Goal: Information Seeking & Learning: Learn about a topic

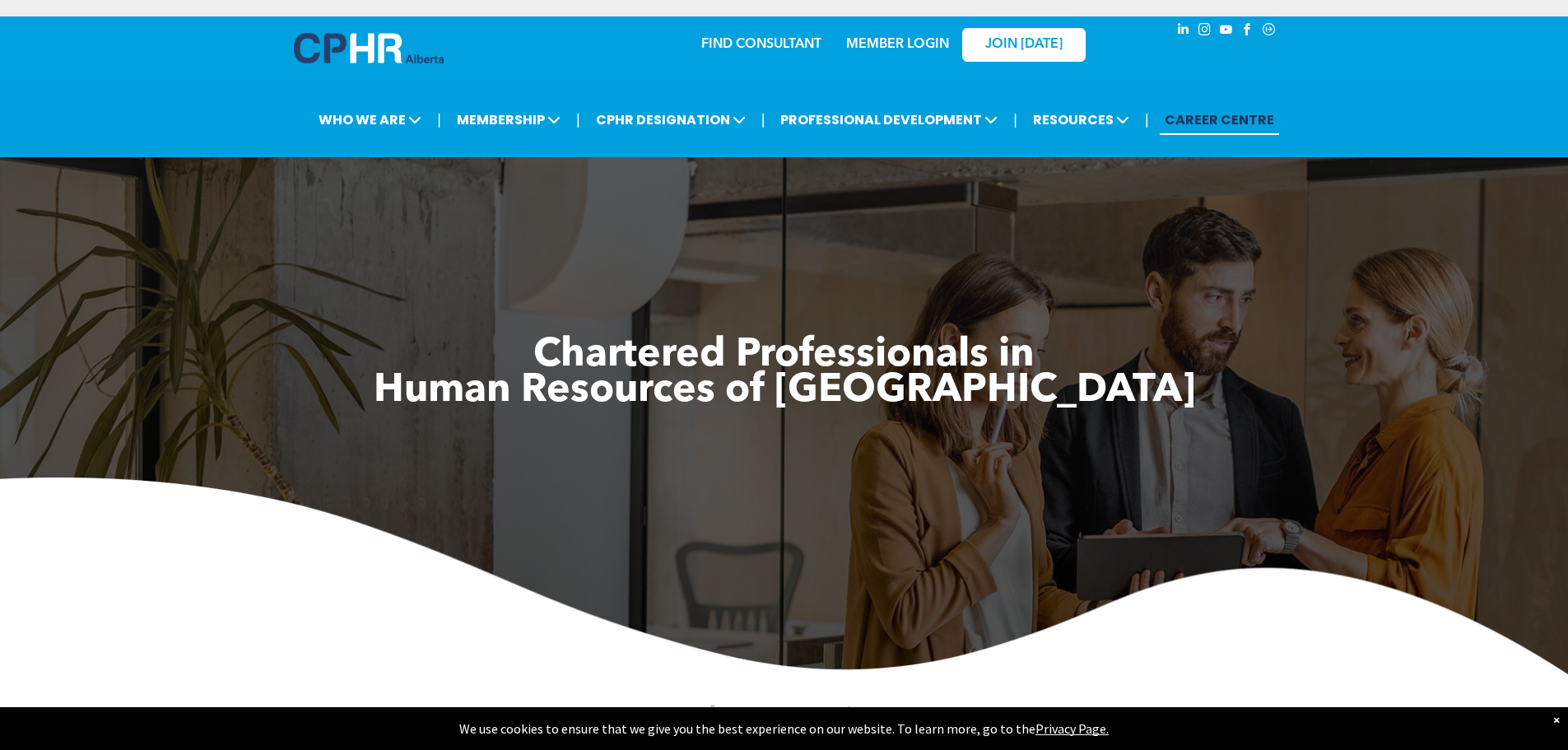
click at [899, 46] on link "MEMBER LOGIN" at bounding box center [898, 44] width 103 height 13
click at [924, 44] on link "MEMBER LOGIN" at bounding box center [898, 44] width 103 height 13
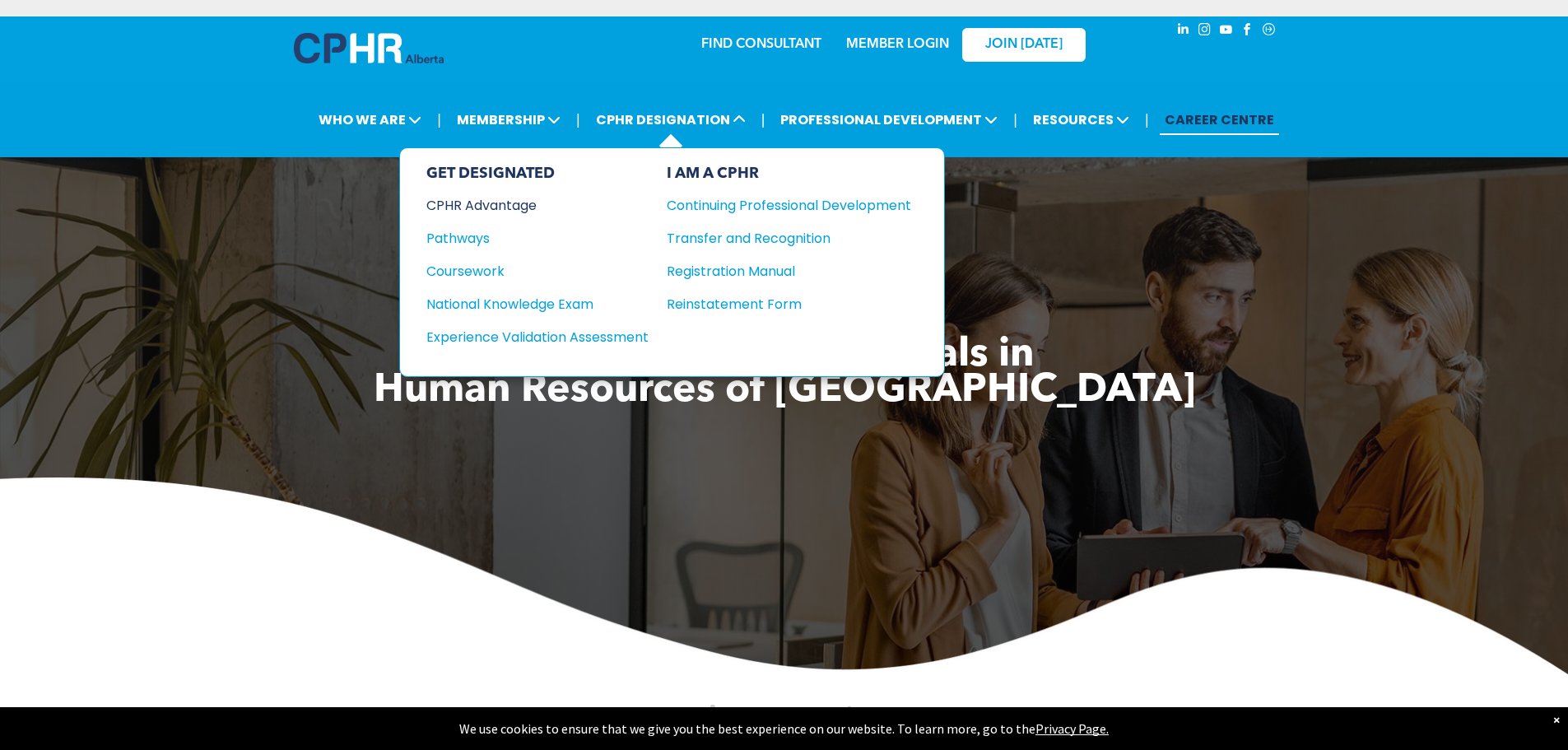
click at [533, 208] on div "CPHR Advantage" at bounding box center [526, 206] width 200 height 21
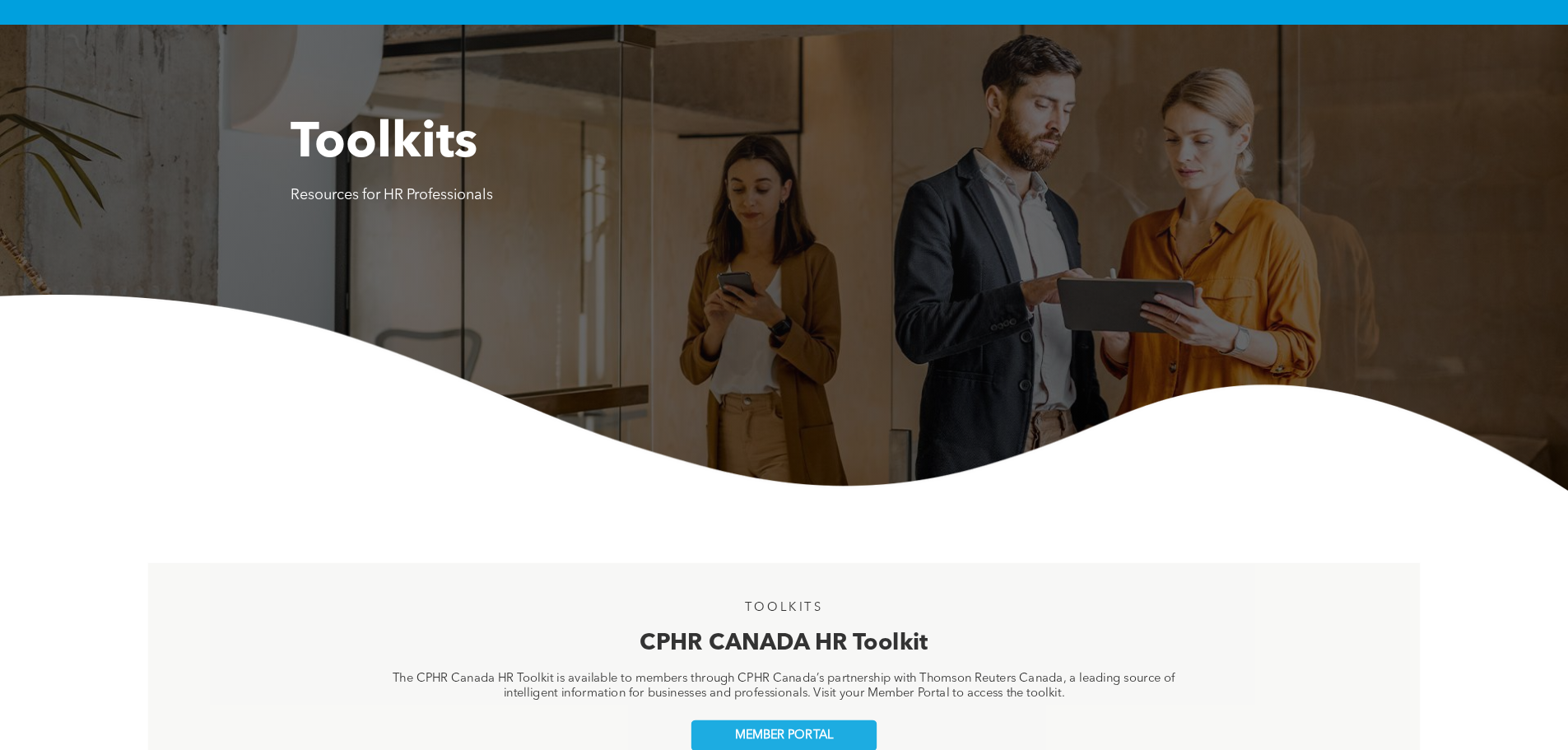
scroll to position [247, 0]
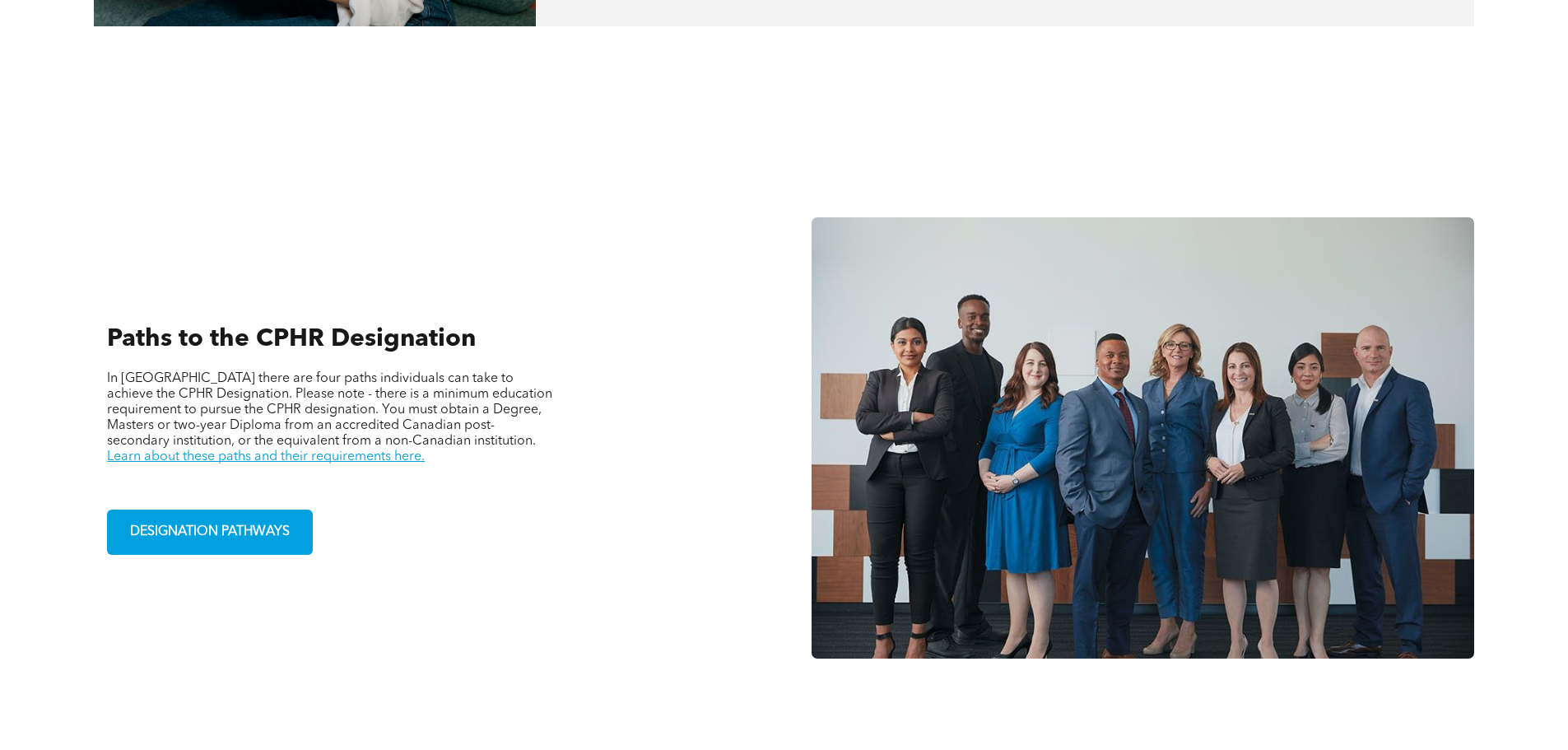
scroll to position [1236, 0]
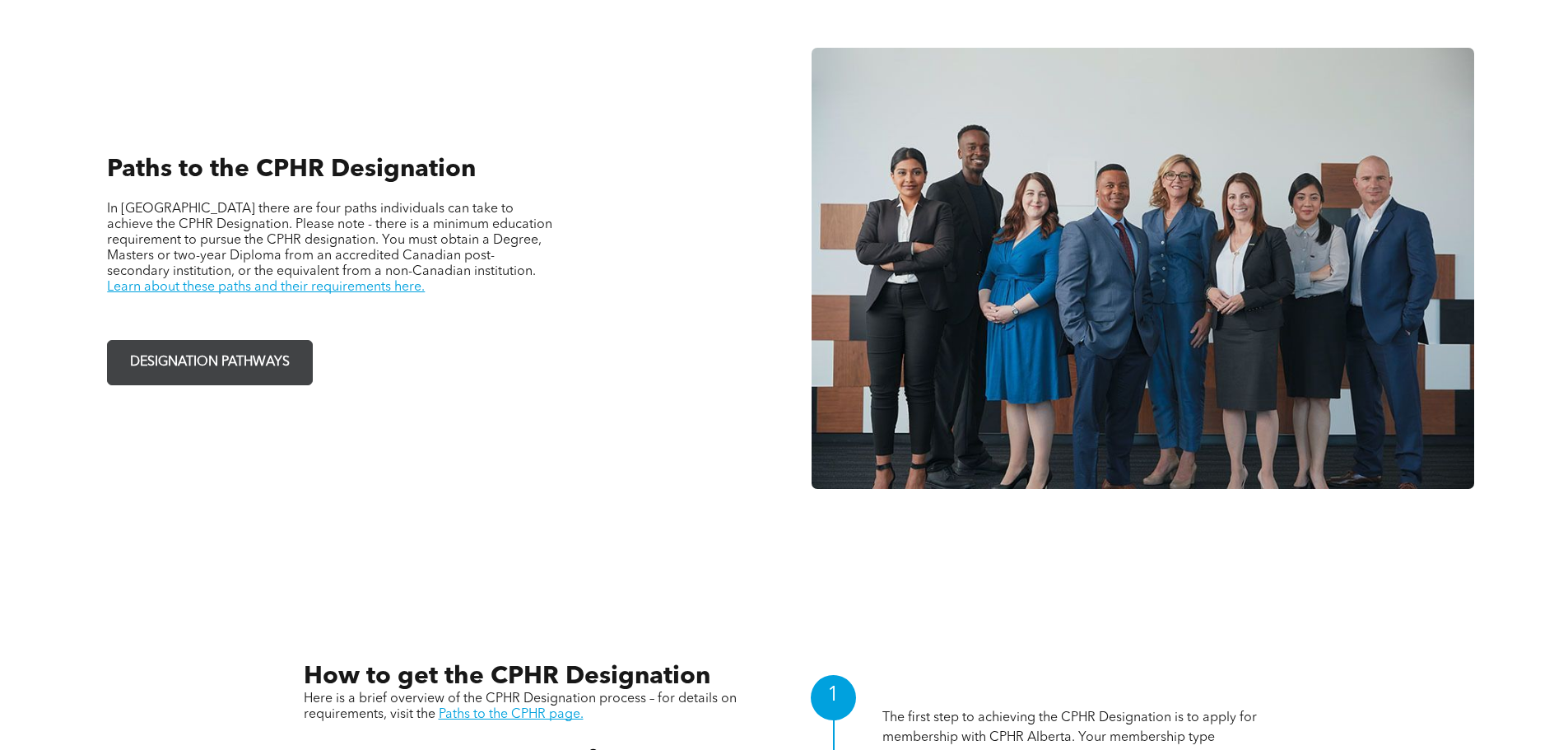
click at [274, 364] on span "DESIGNATION PATHWAYS" at bounding box center [210, 363] width 171 height 32
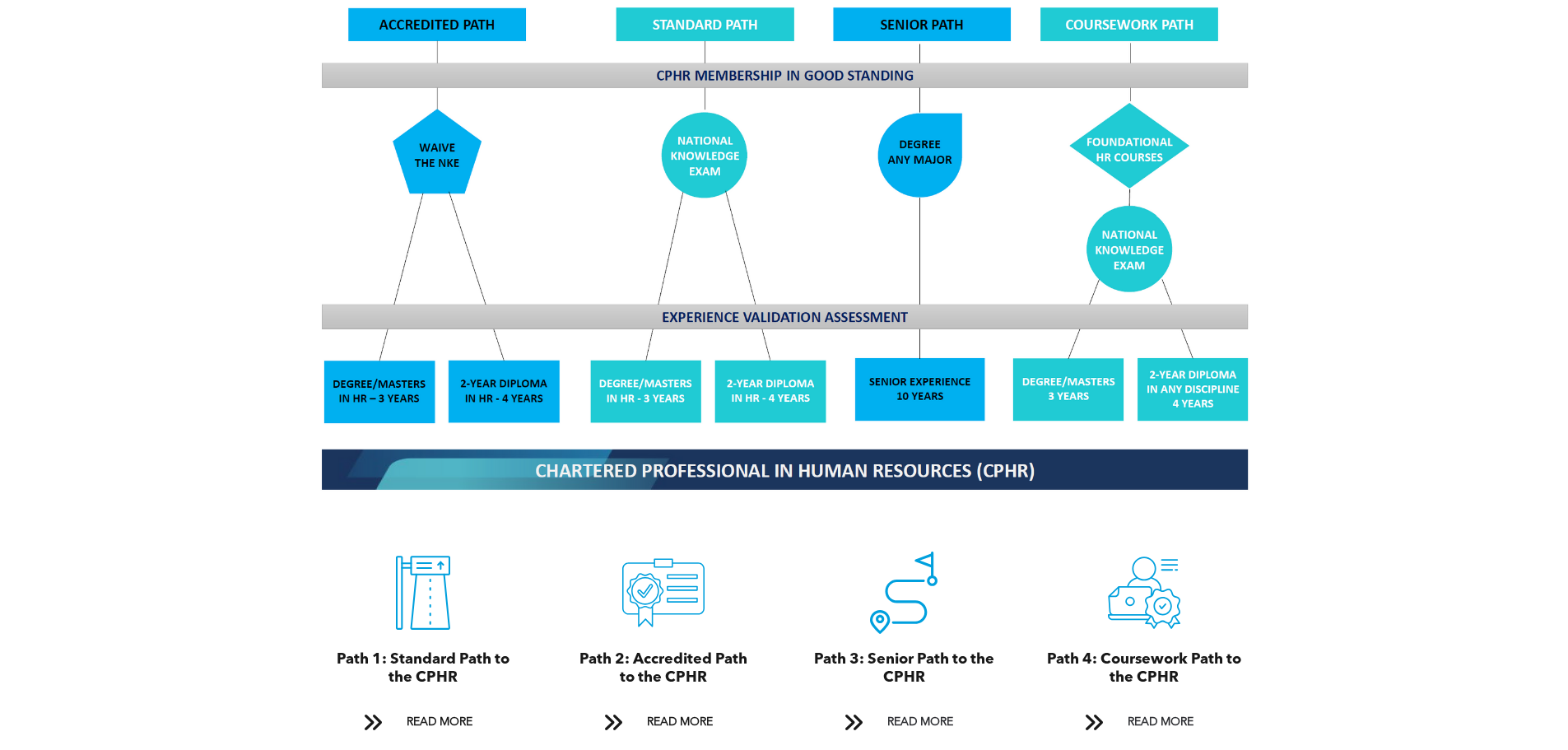
scroll to position [1647, 0]
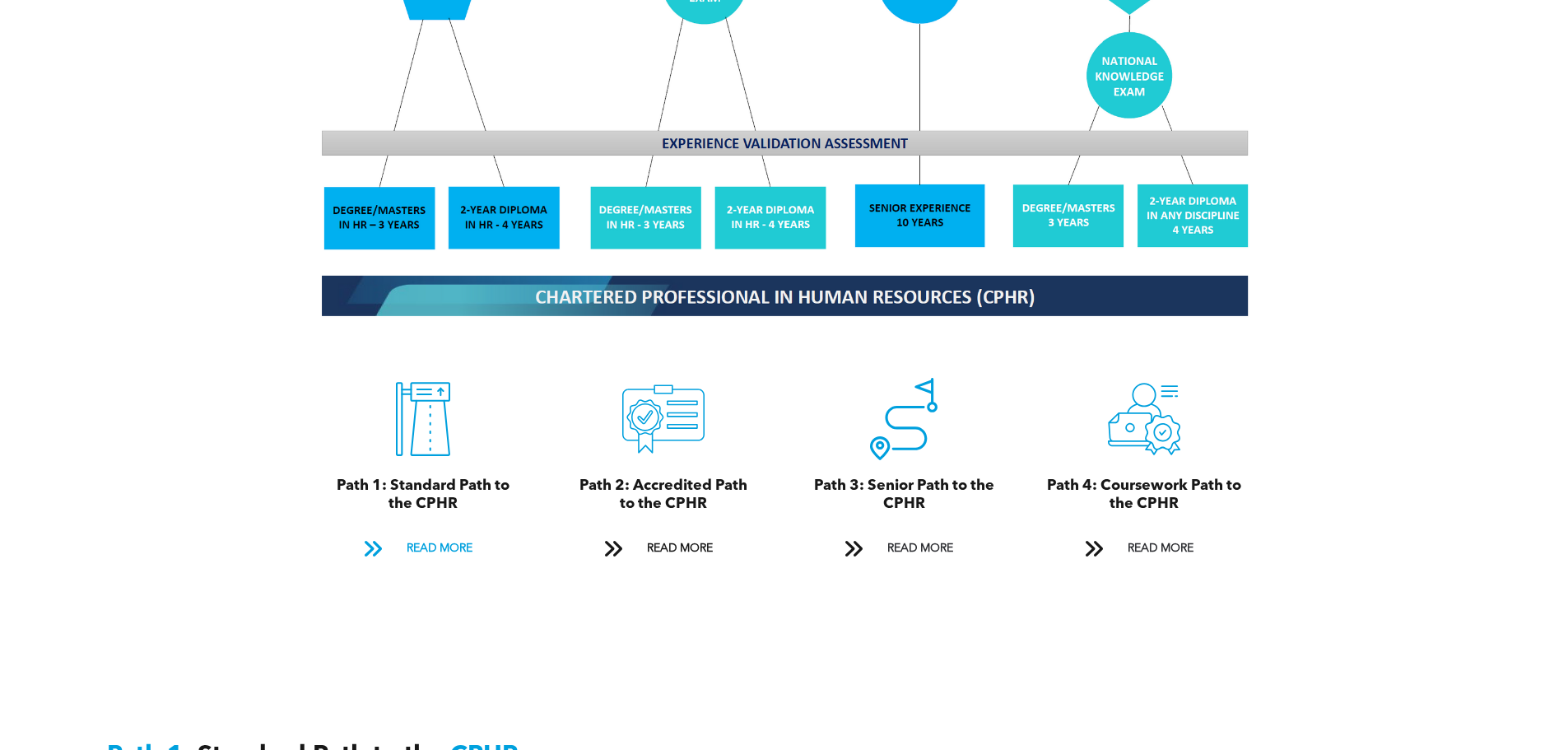
click at [432, 534] on span "READ MORE" at bounding box center [439, 549] width 78 height 31
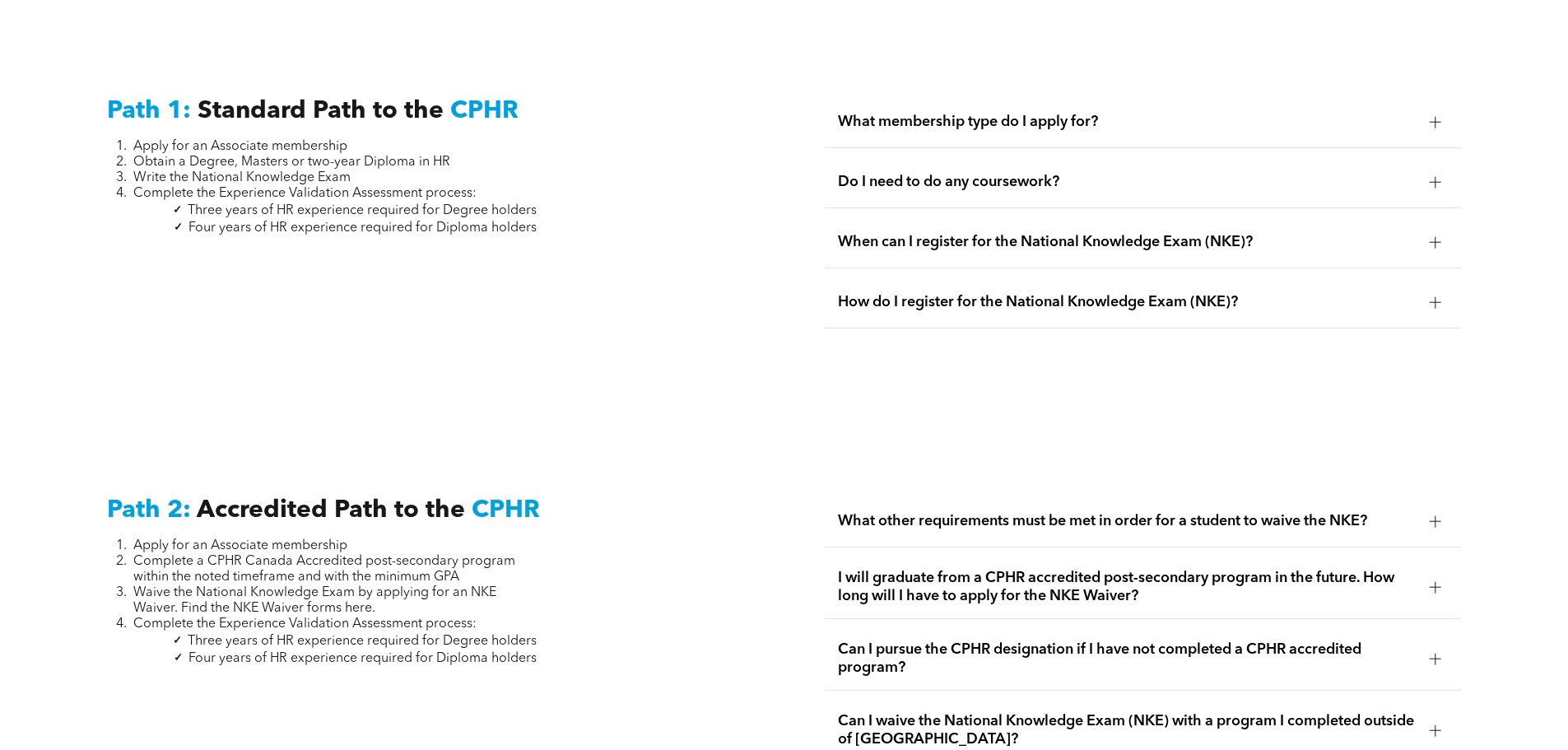
scroll to position [2293, 0]
click at [1449, 160] on div "Do I need to do any coursework?" at bounding box center [1143, 181] width 636 height 51
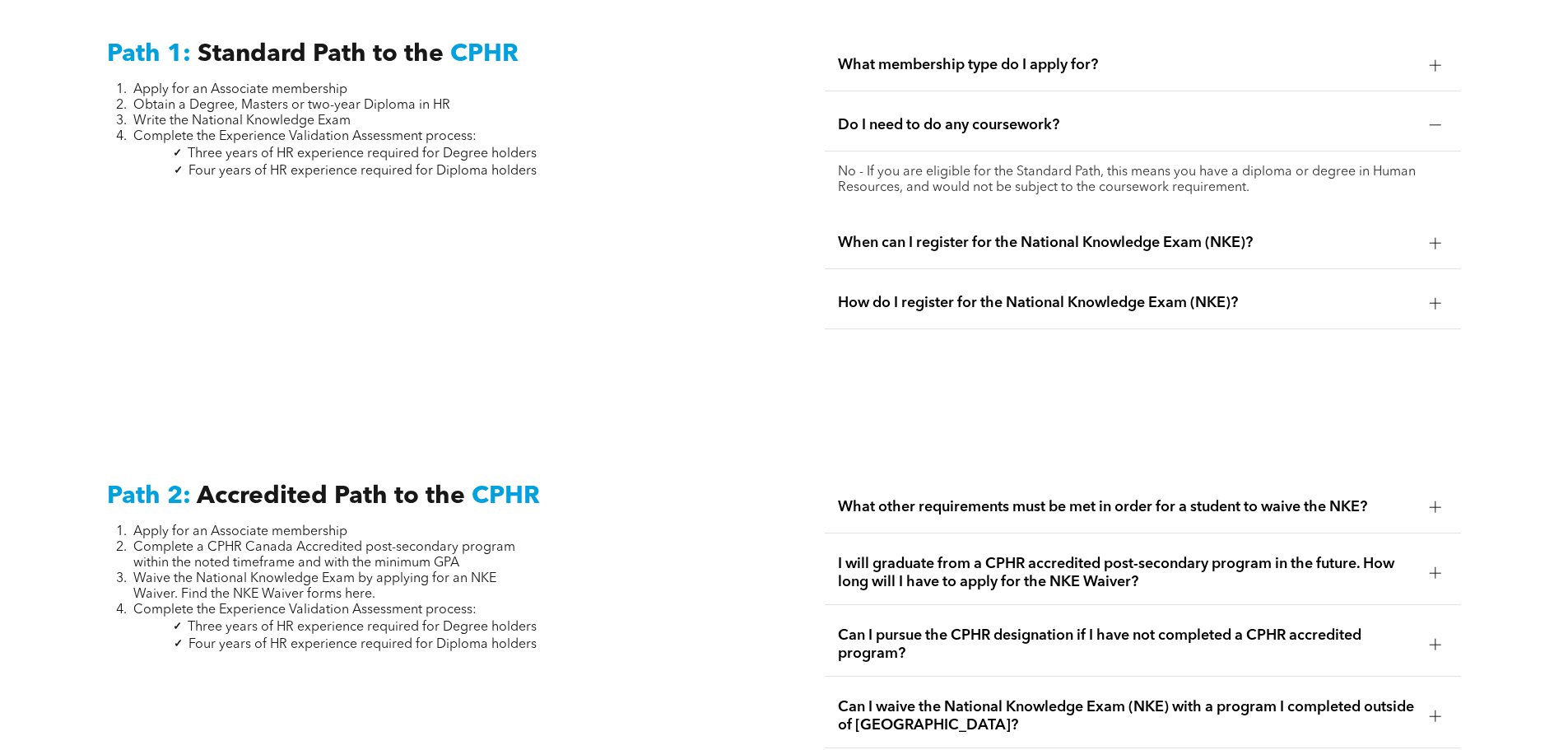
scroll to position [2375, 0]
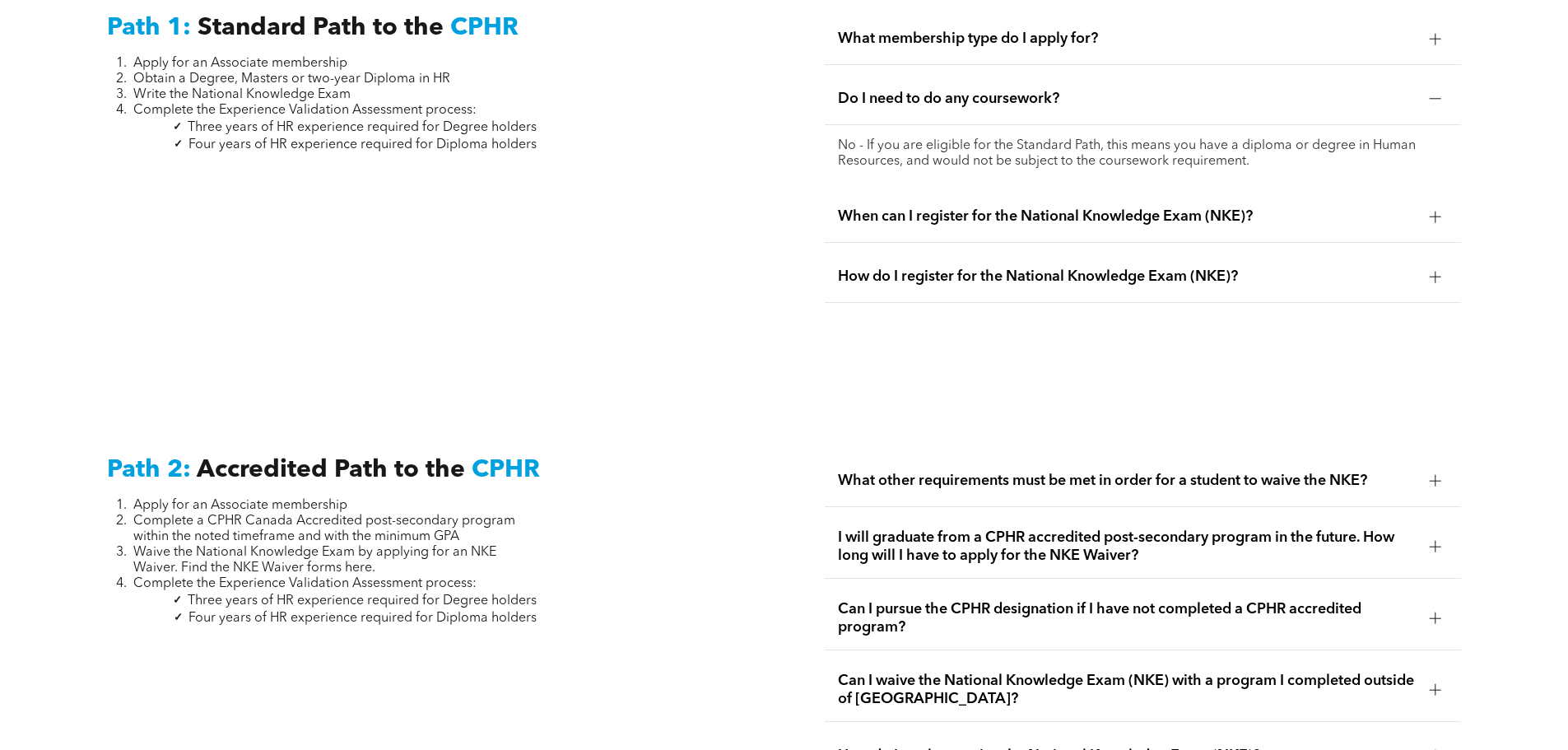
click at [1429, 211] on div at bounding box center [1435, 216] width 11 height 11
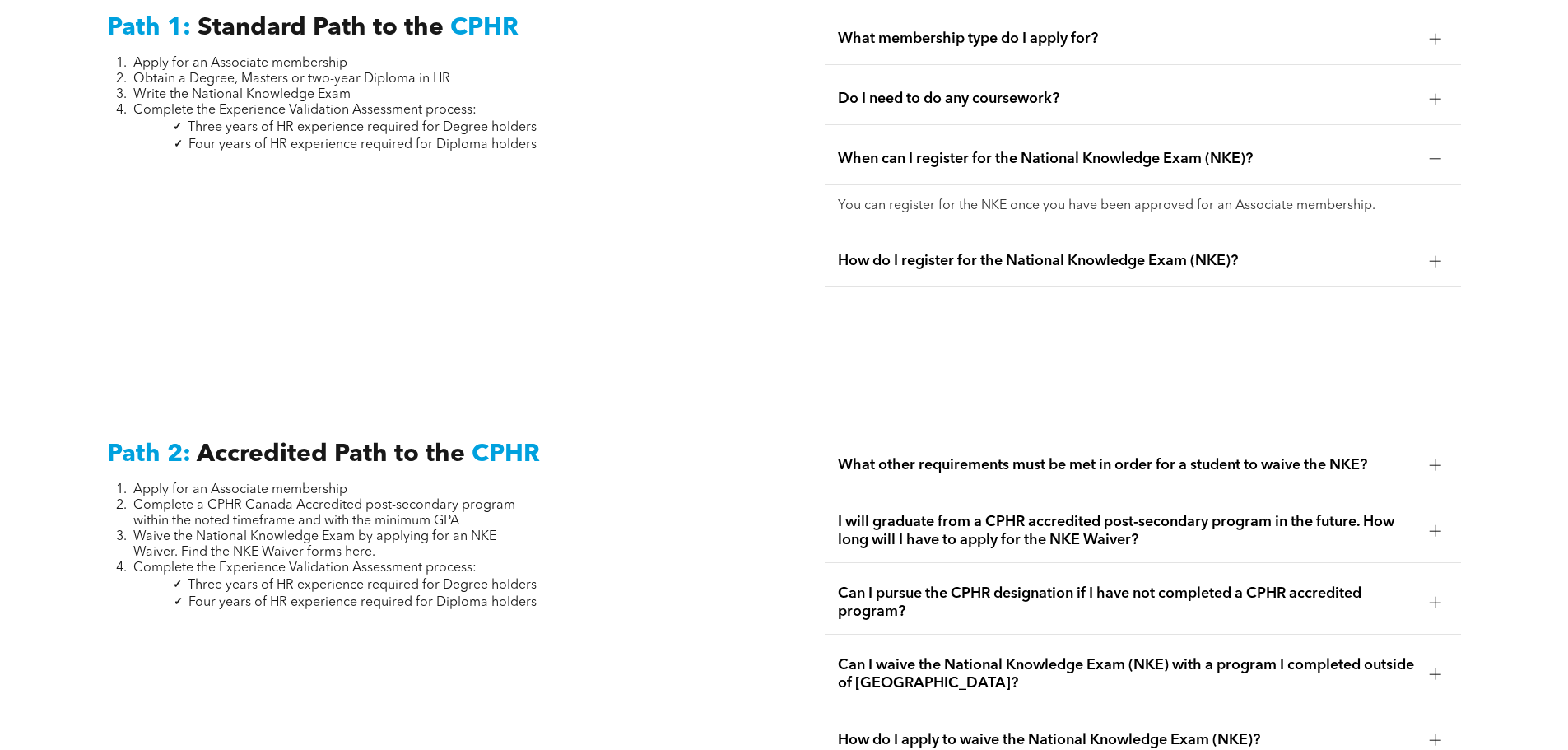
click at [1429, 256] on div at bounding box center [1435, 261] width 11 height 11
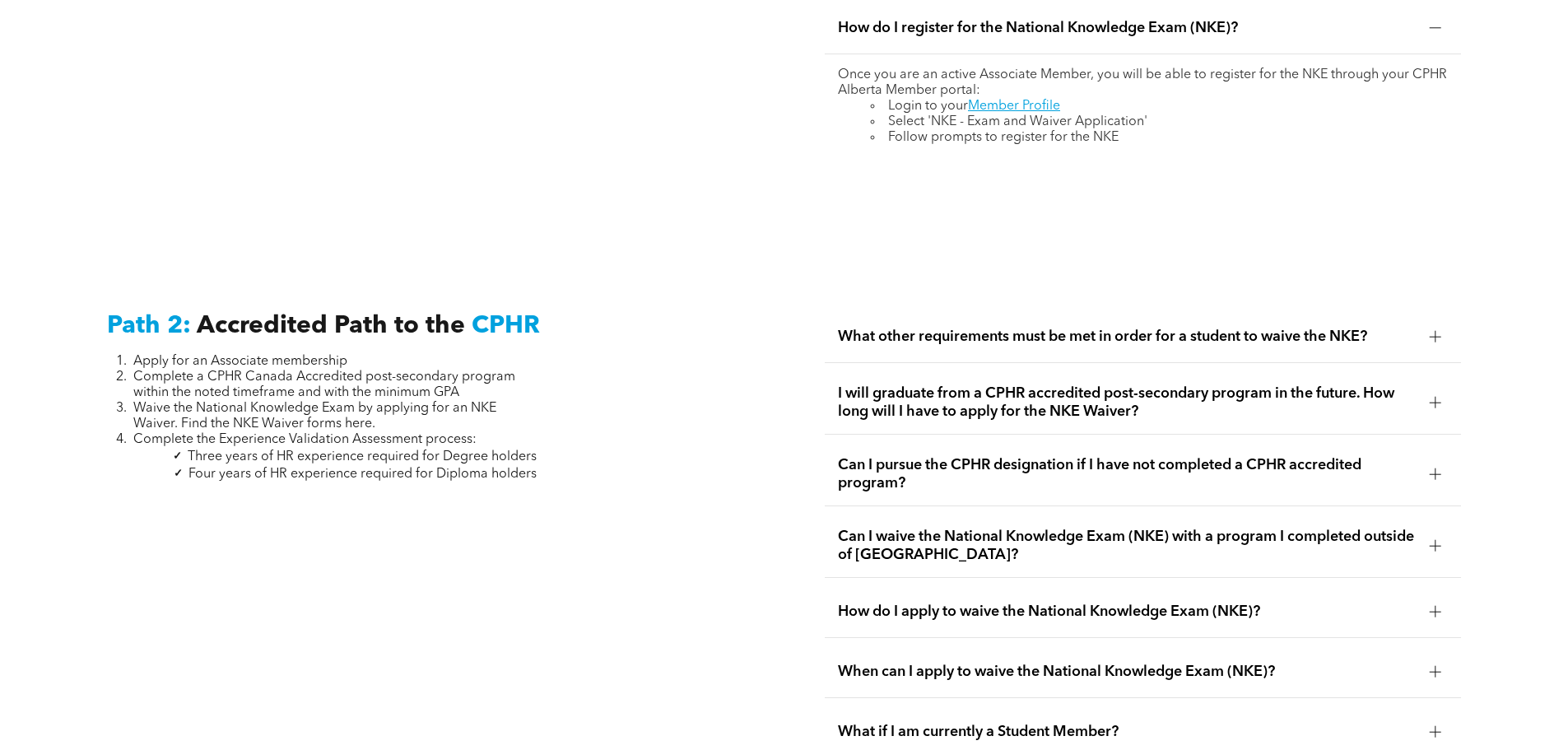
scroll to position [2540, 0]
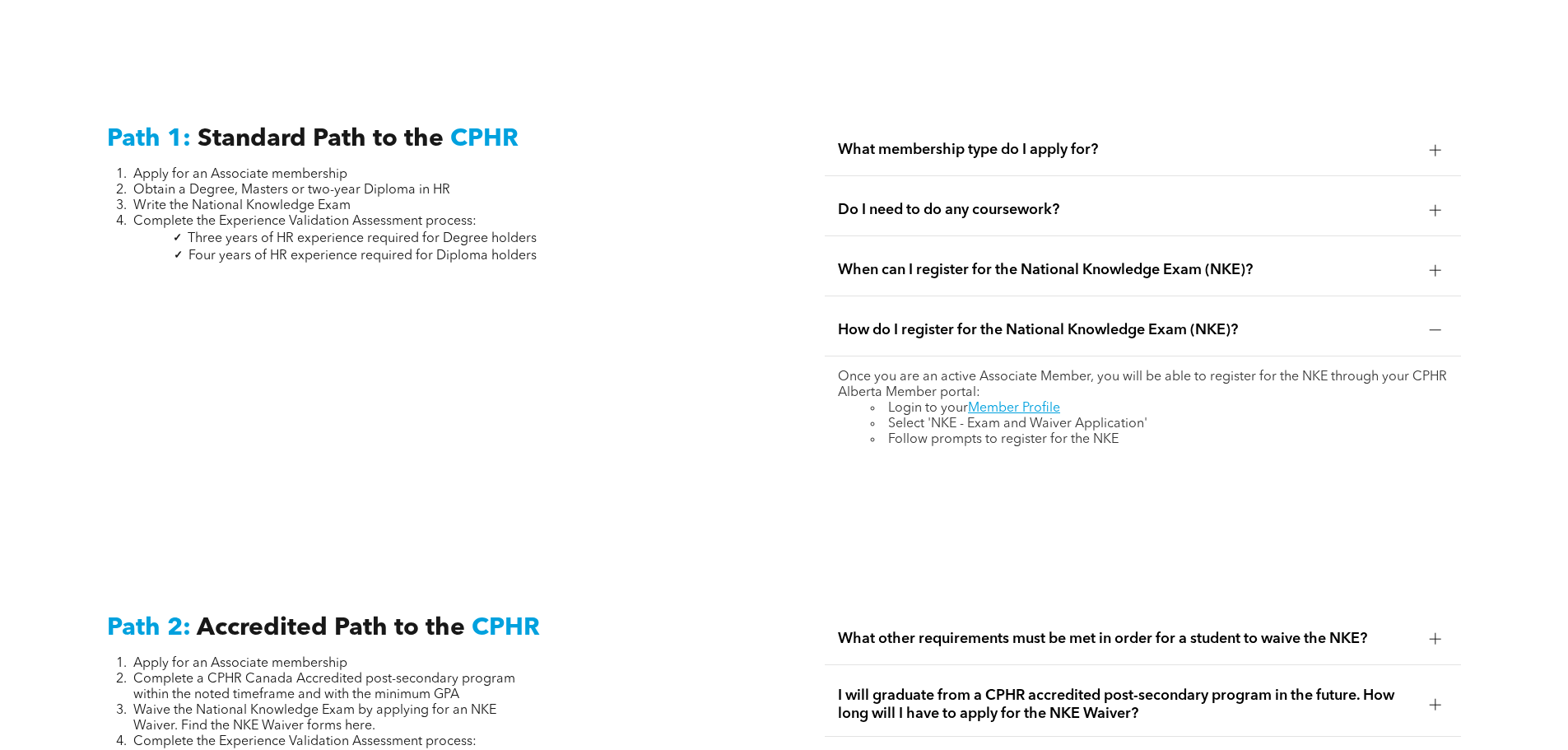
scroll to position [2293, 0]
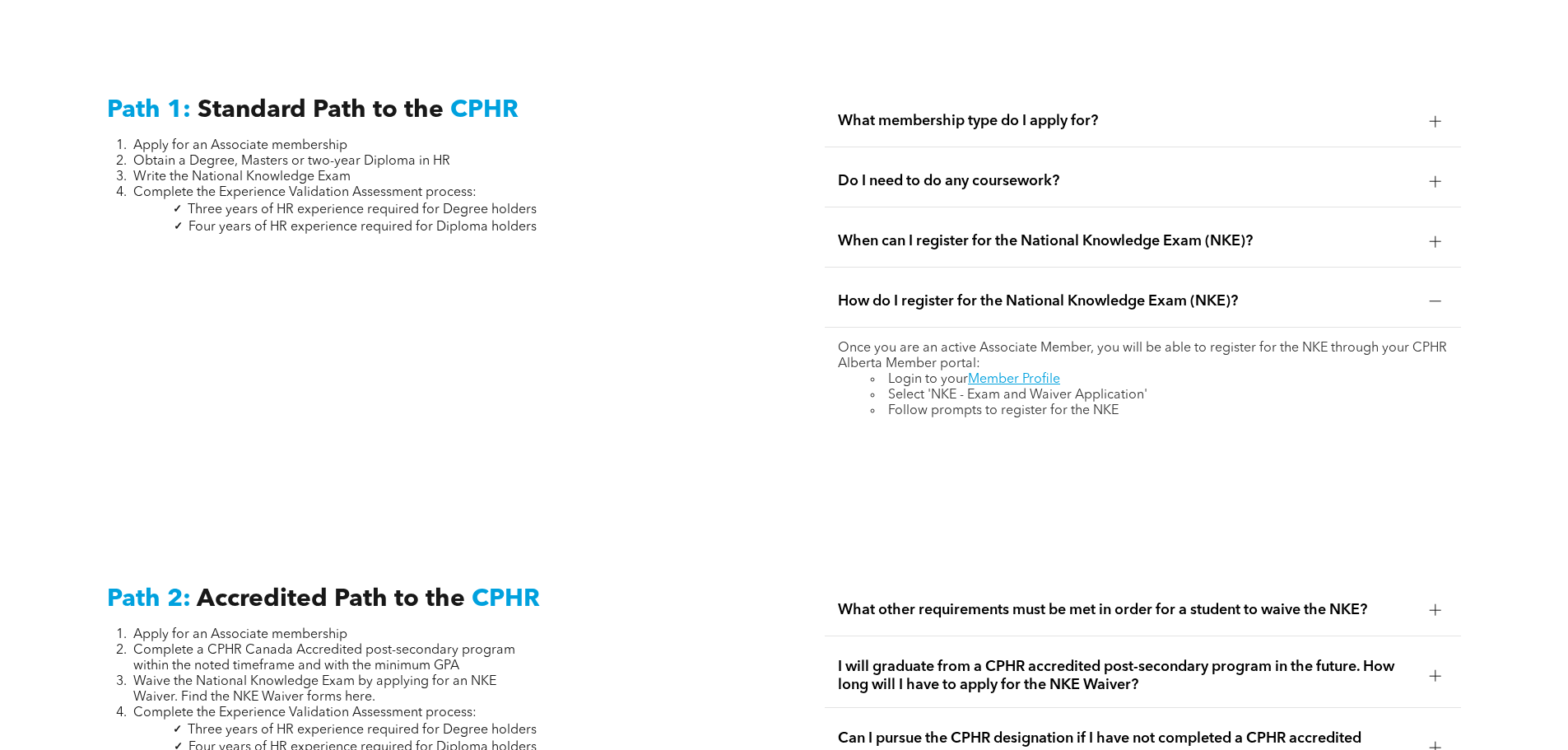
click at [1440, 598] on div at bounding box center [1436, 610] width 24 height 24
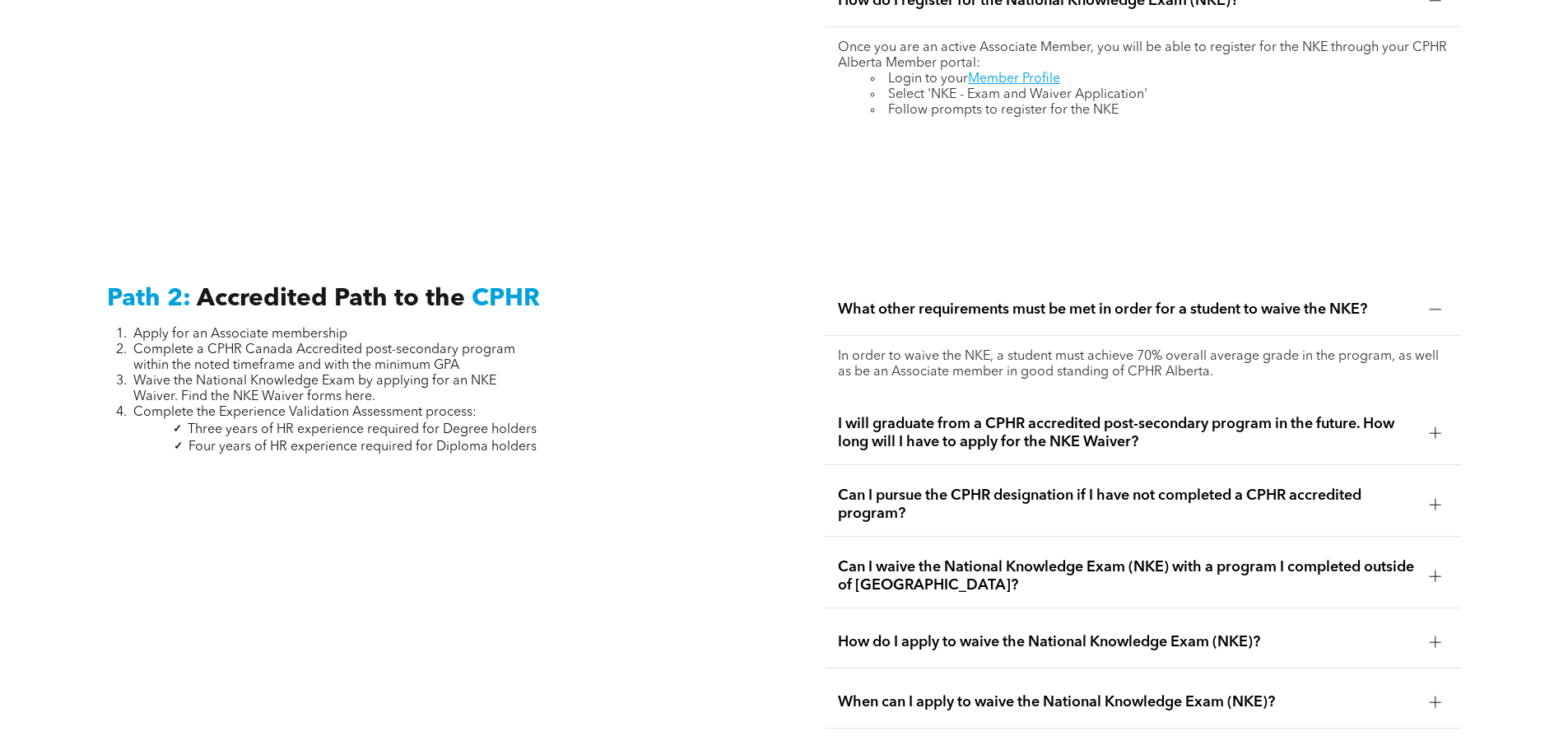
scroll to position [2622, 0]
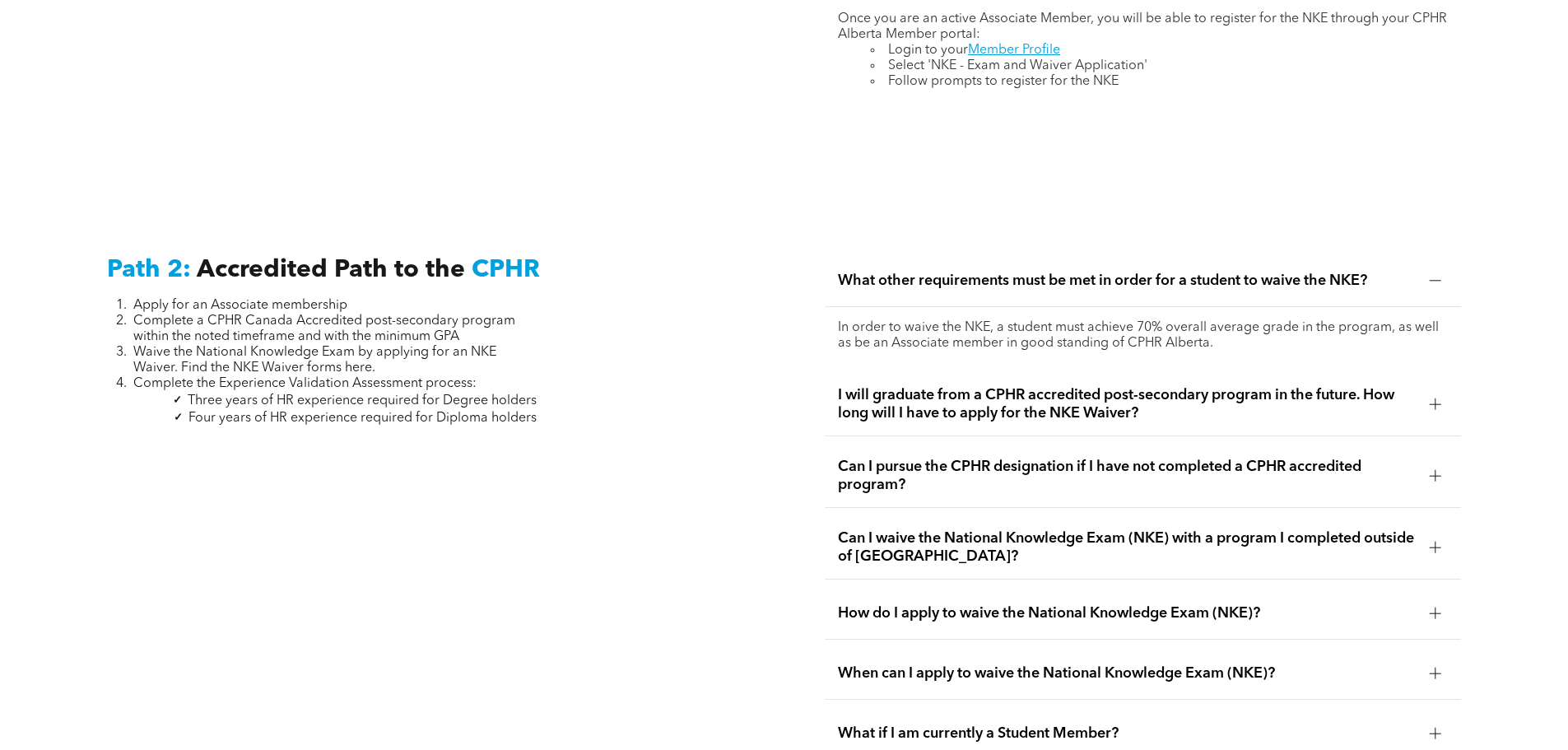
click at [1442, 392] on div at bounding box center [1436, 405] width 24 height 24
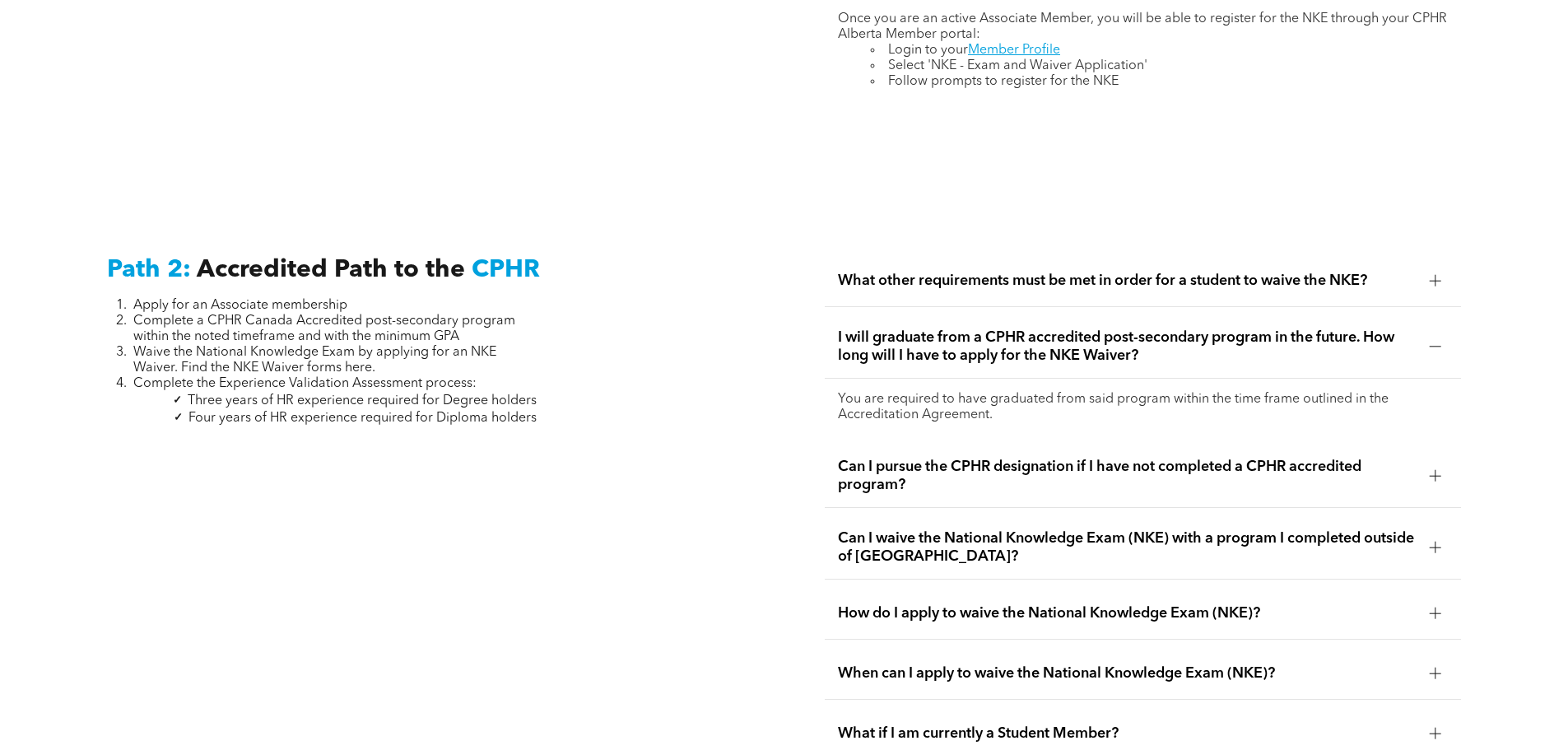
click at [1435, 470] on div at bounding box center [1435, 475] width 1 height 11
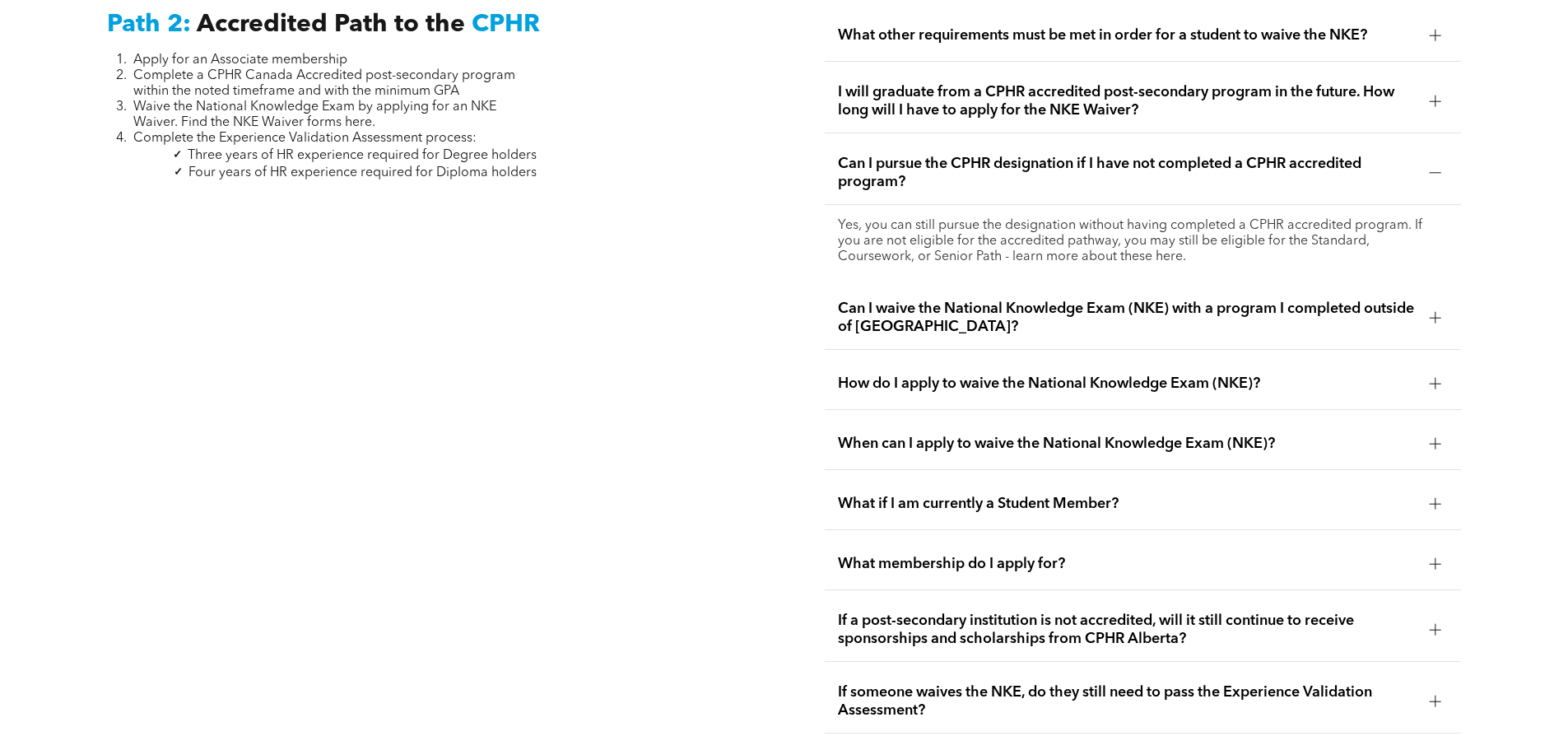
scroll to position [2704, 0]
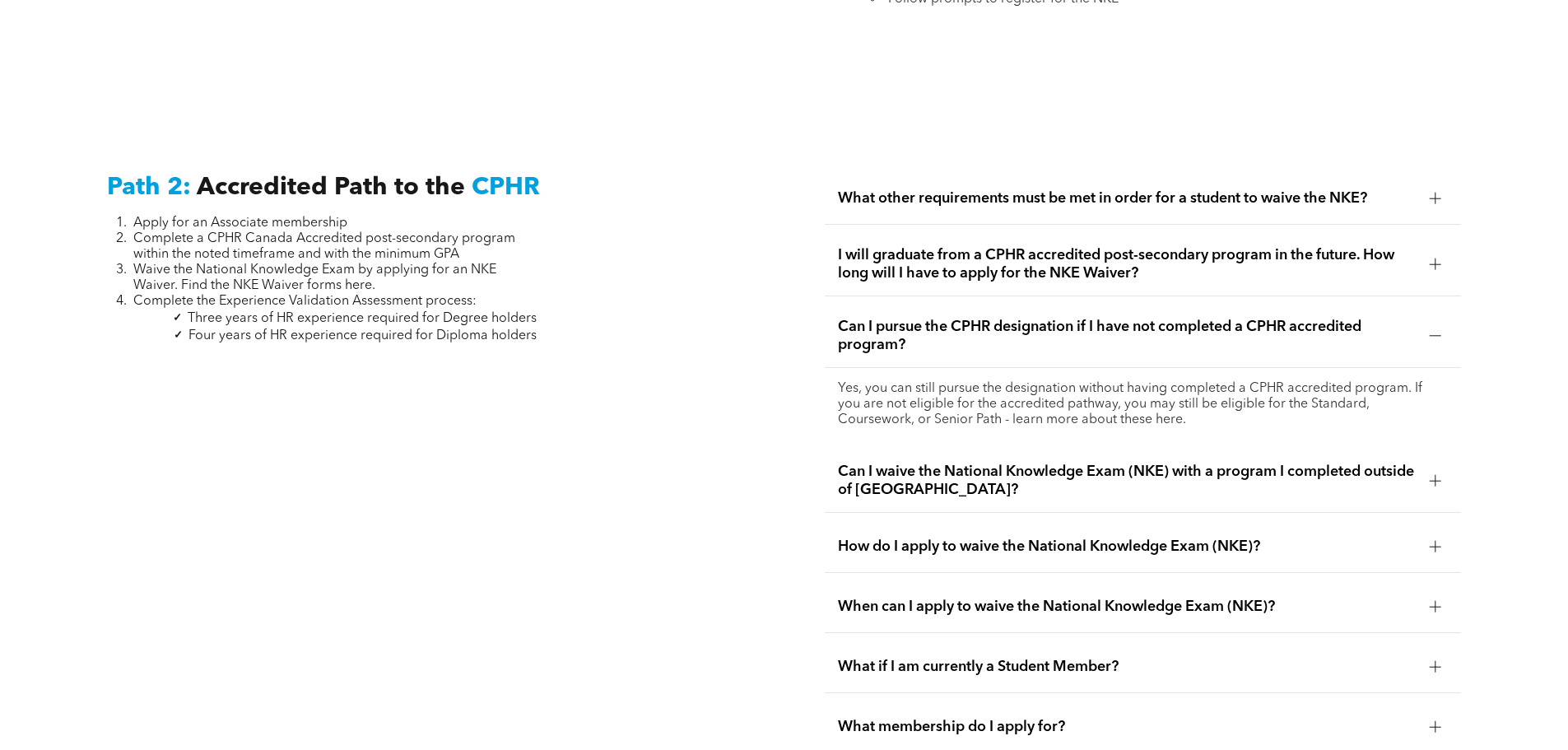
click at [1442, 468] on div at bounding box center [1436, 481] width 24 height 24
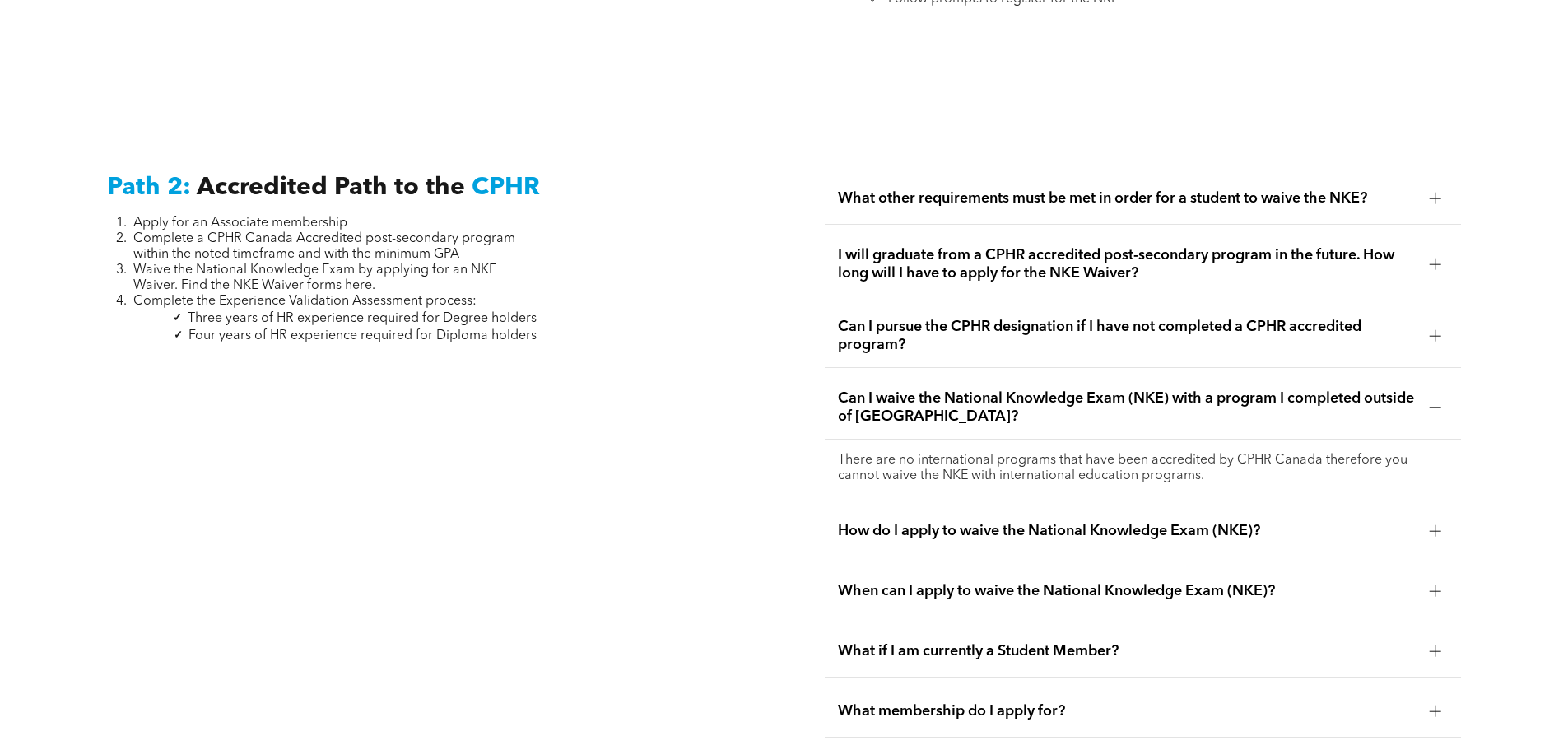
click at [1427, 519] on div at bounding box center [1436, 531] width 24 height 24
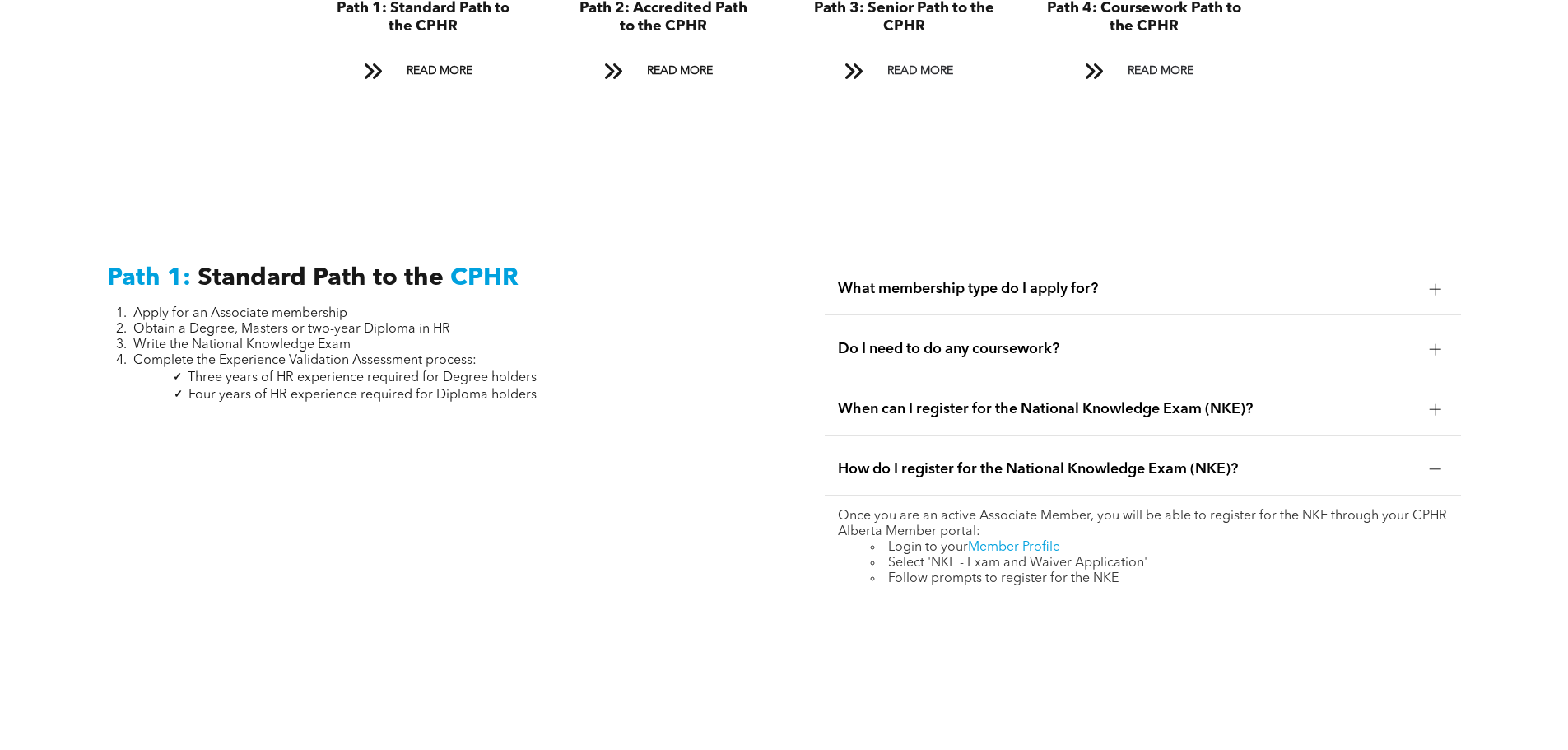
scroll to position [2141, 0]
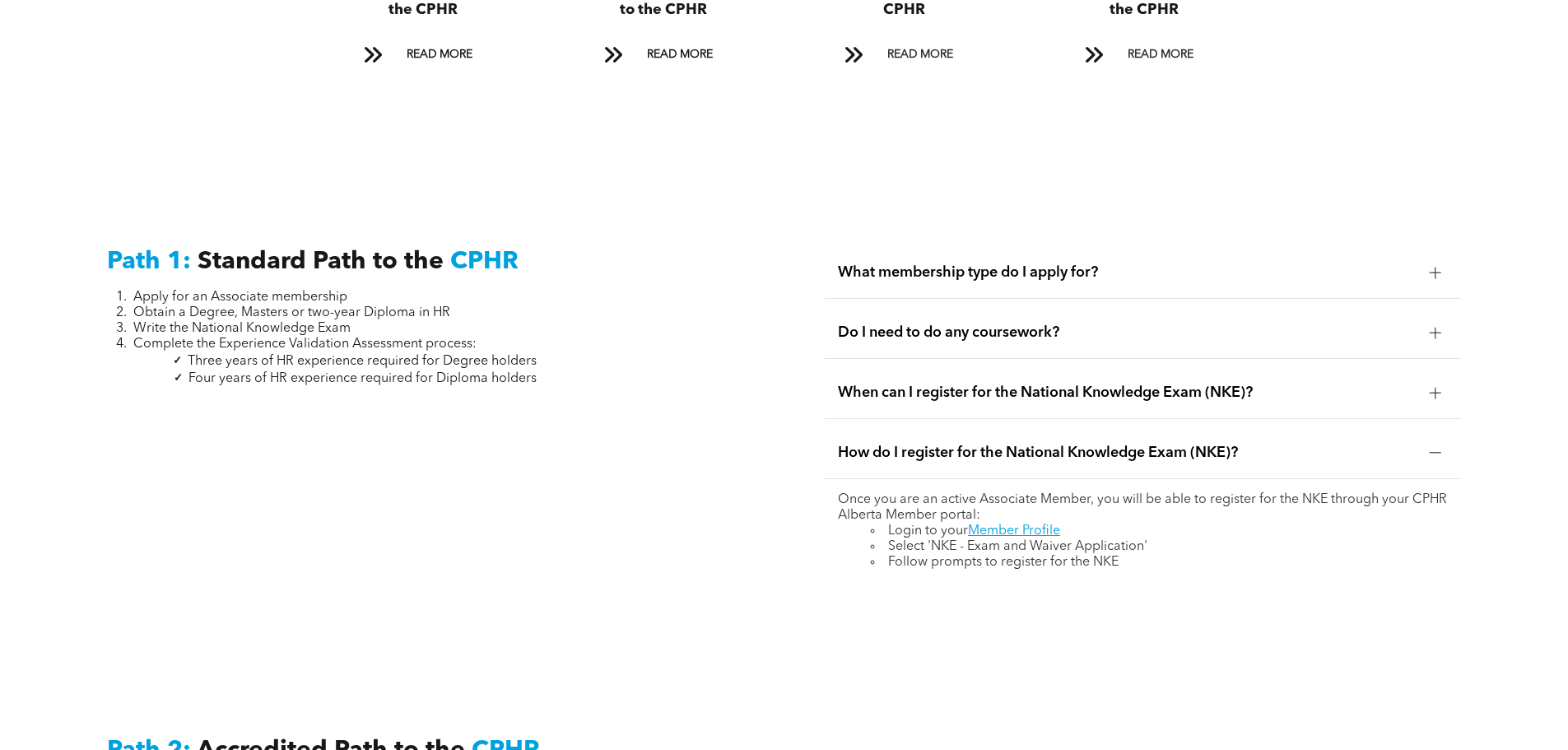
click at [1431, 267] on div at bounding box center [1435, 272] width 11 height 11
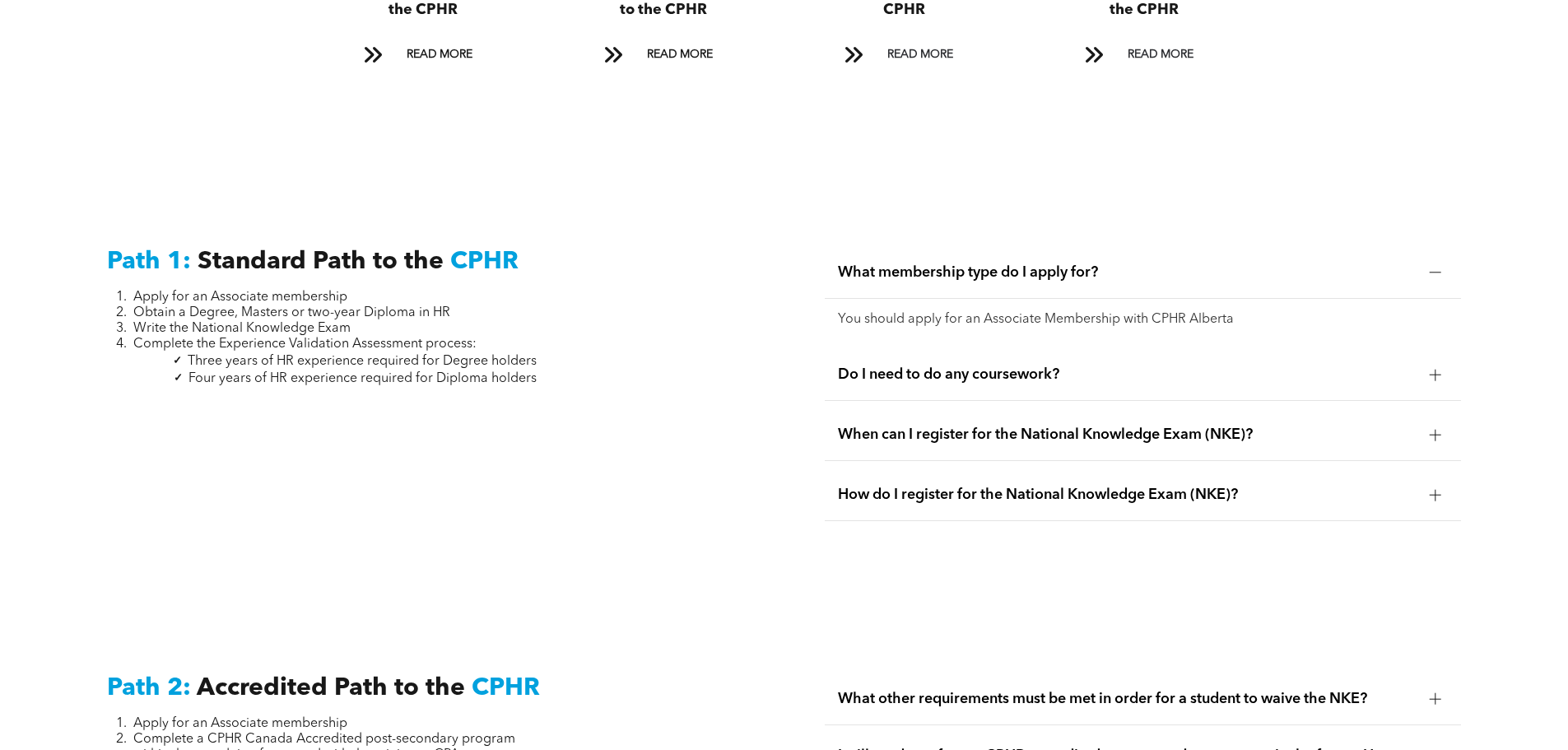
click at [1430, 369] on div at bounding box center [1435, 374] width 11 height 11
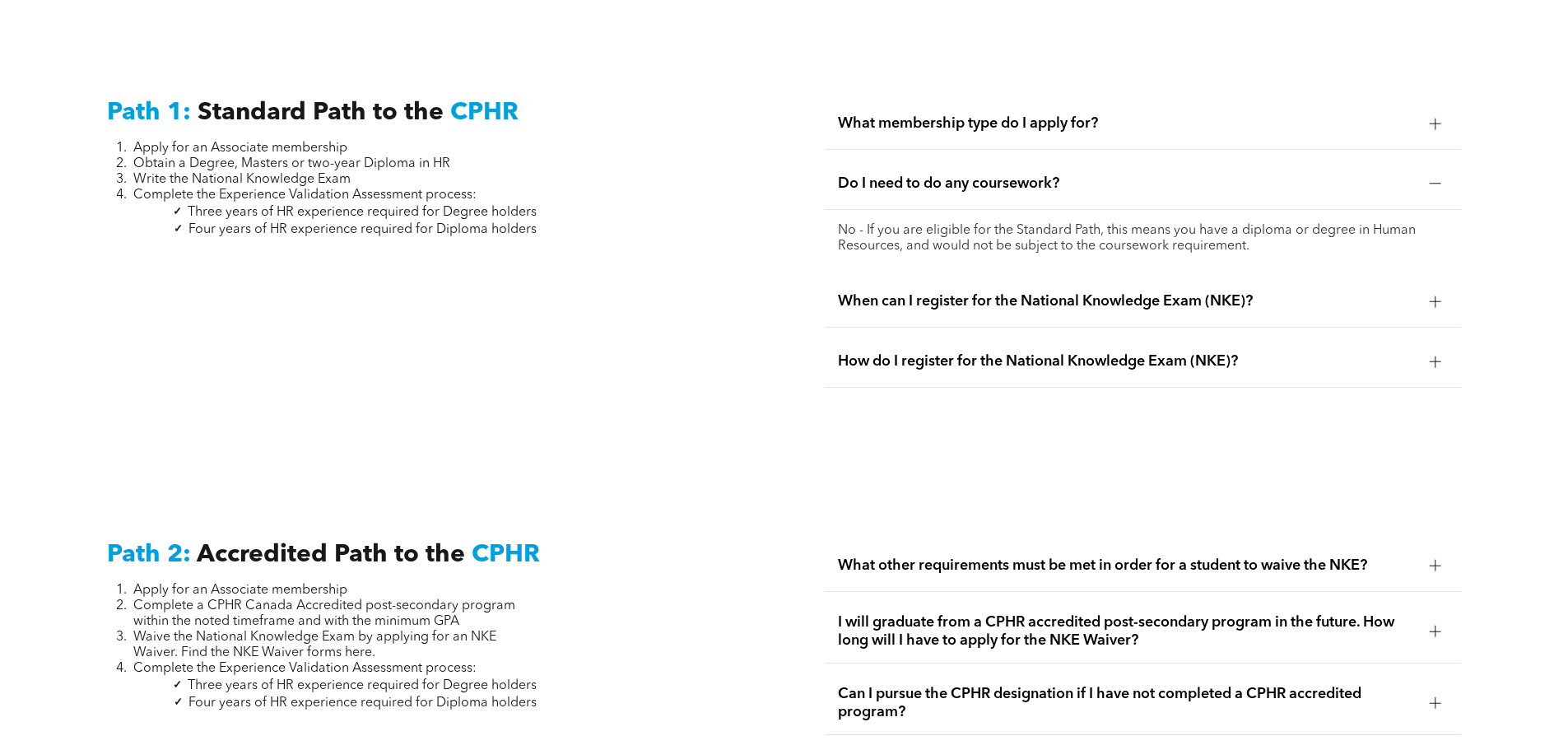
scroll to position [2306, 0]
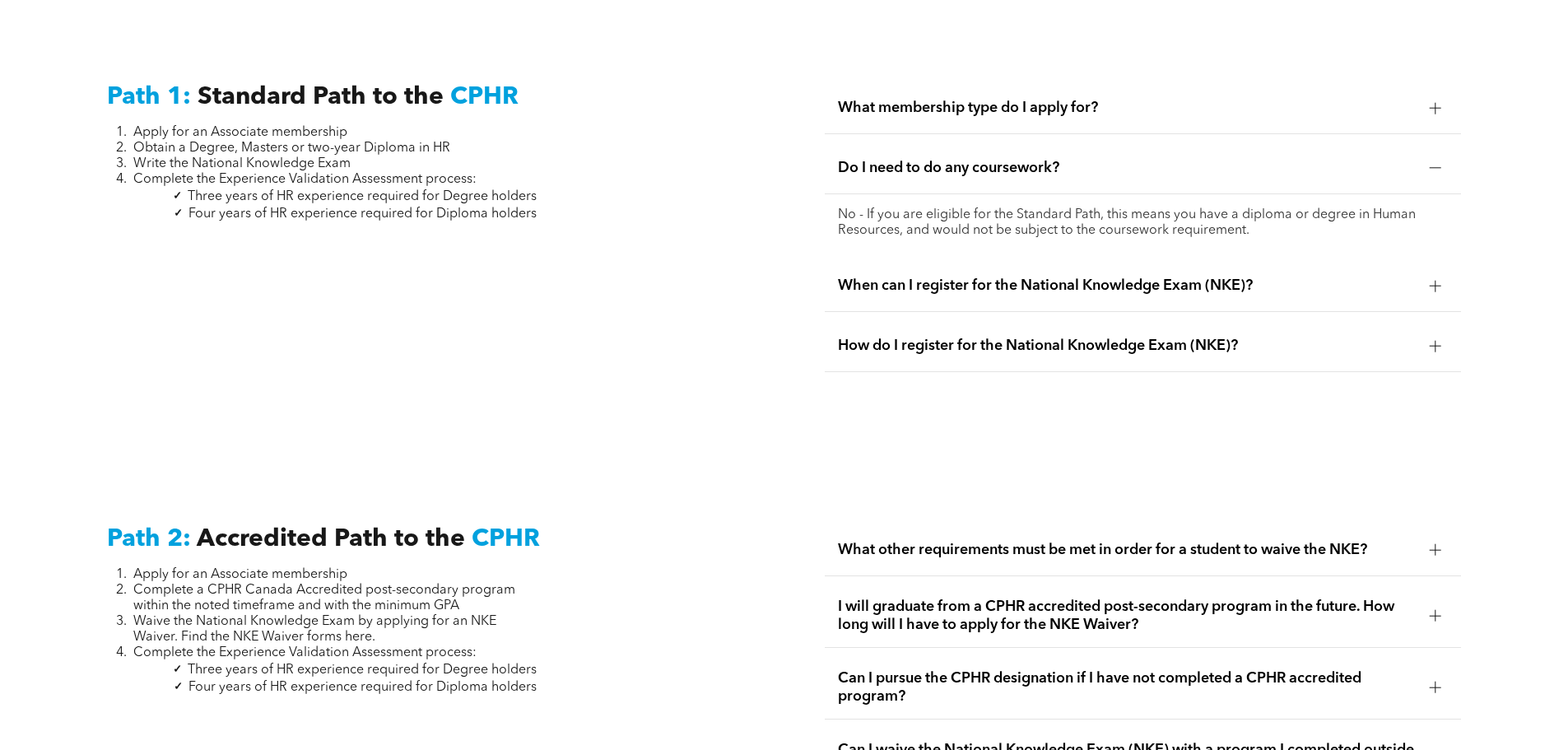
click at [1426, 274] on div at bounding box center [1436, 286] width 24 height 24
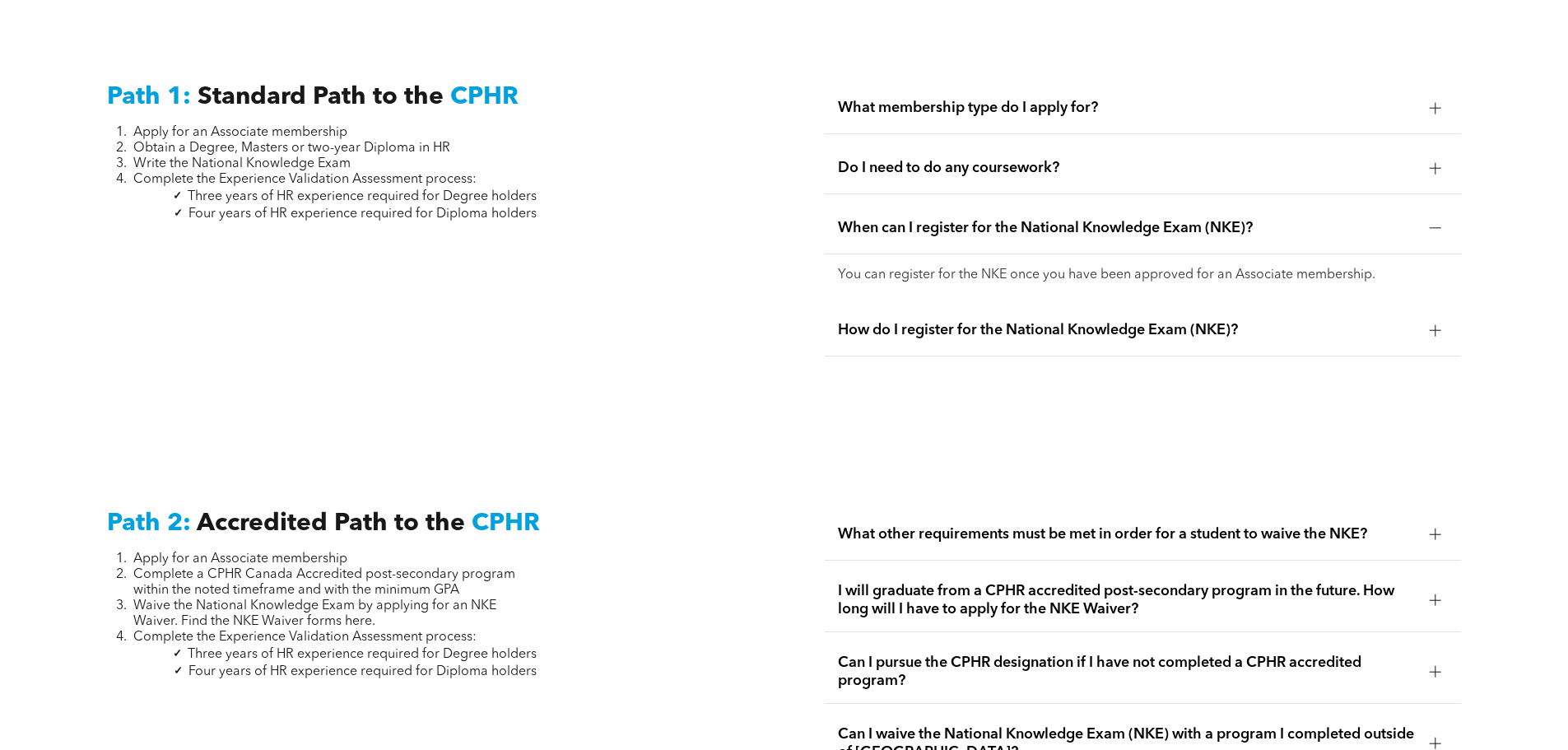
click at [1427, 318] on div at bounding box center [1436, 331] width 24 height 24
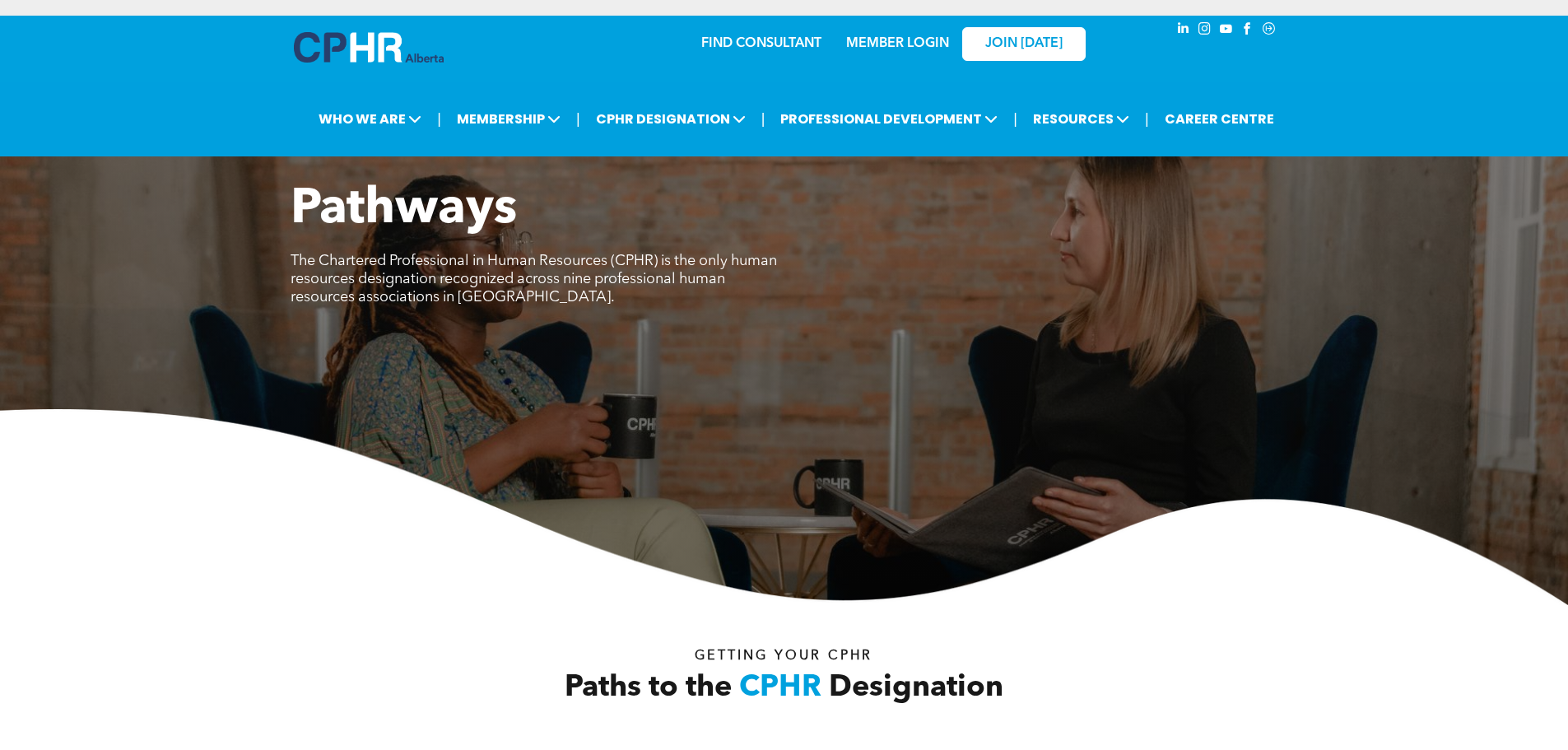
scroll to position [0, 0]
click at [902, 45] on link "MEMBER LOGIN" at bounding box center [898, 44] width 103 height 13
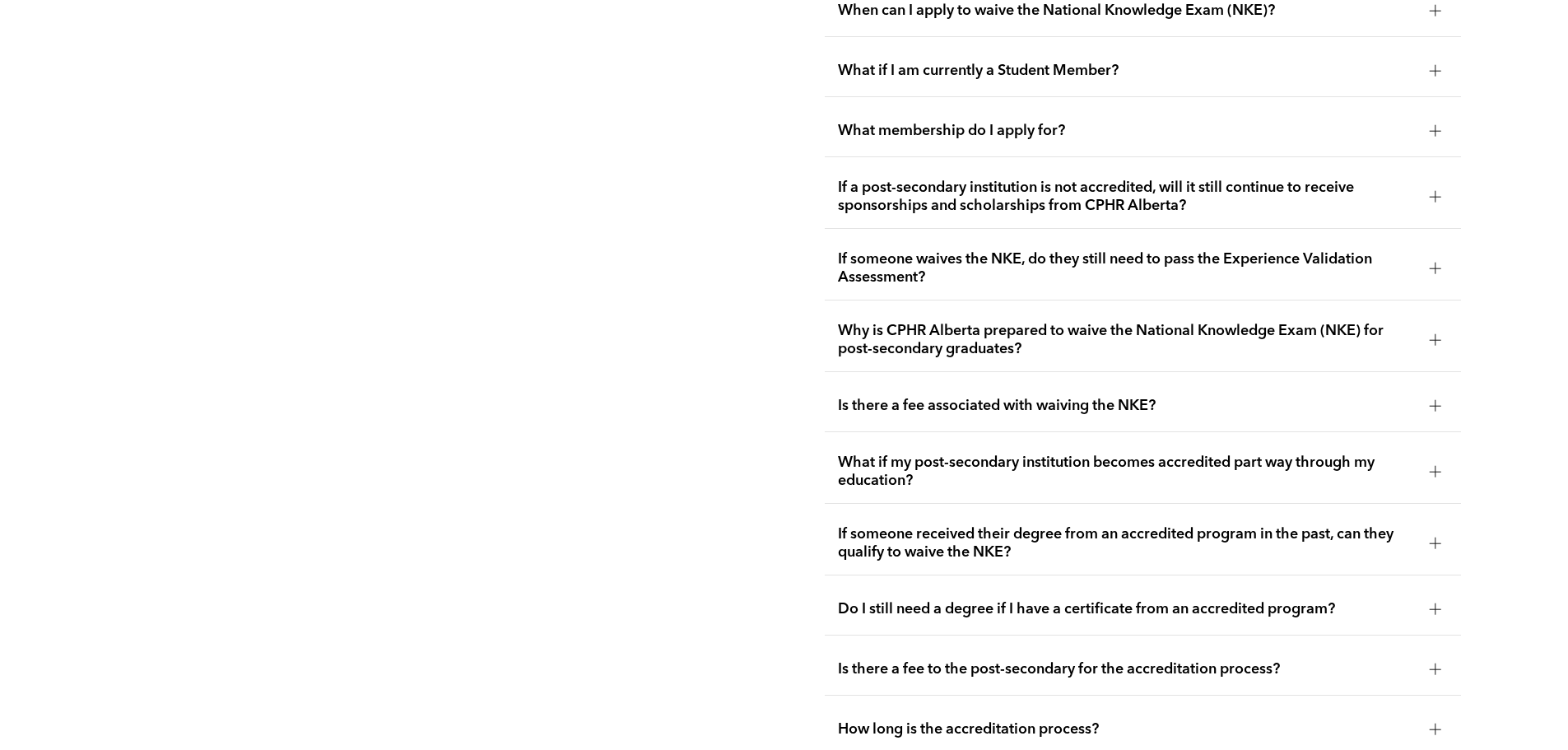
scroll to position [3212, 0]
